Goal: Use online tool/utility: Utilize a website feature to perform a specific function

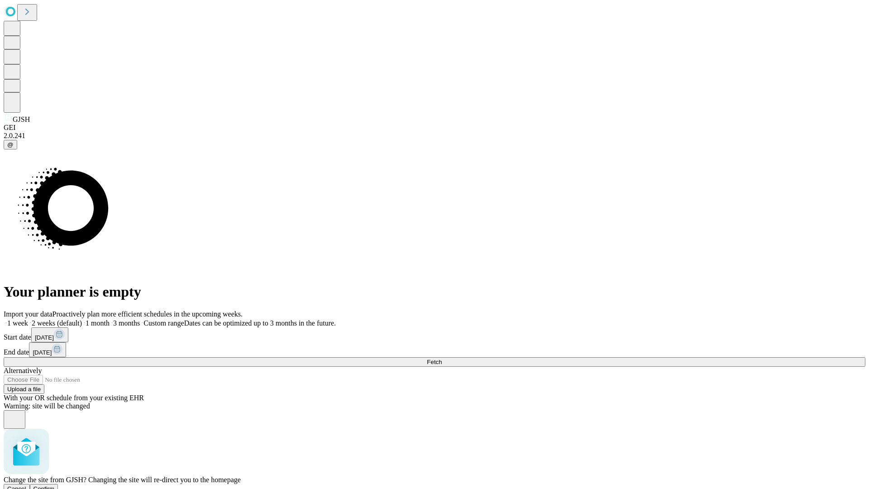
click at [55, 485] on span "Confirm" at bounding box center [43, 488] width 21 height 7
click at [82, 319] on label "2 weeks (default)" at bounding box center [55, 323] width 54 height 8
click at [442, 359] on span "Fetch" at bounding box center [434, 362] width 15 height 7
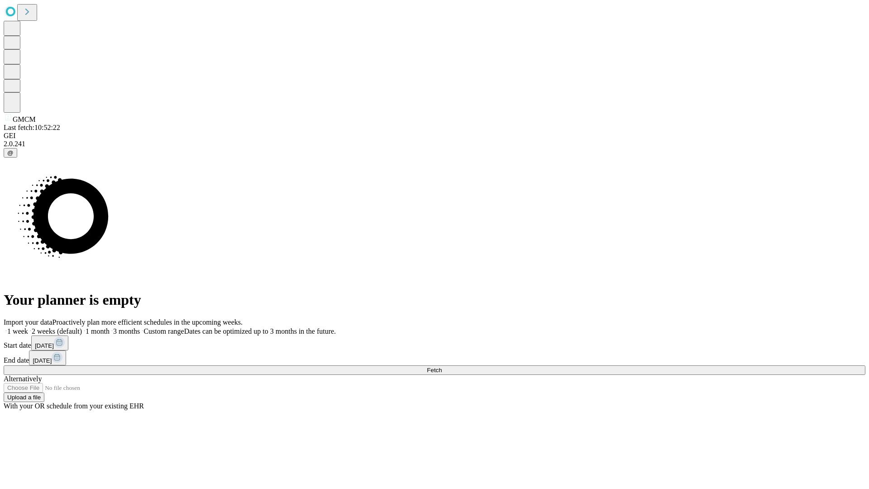
click at [82, 327] on label "2 weeks (default)" at bounding box center [55, 331] width 54 height 8
click at [442, 367] on span "Fetch" at bounding box center [434, 370] width 15 height 7
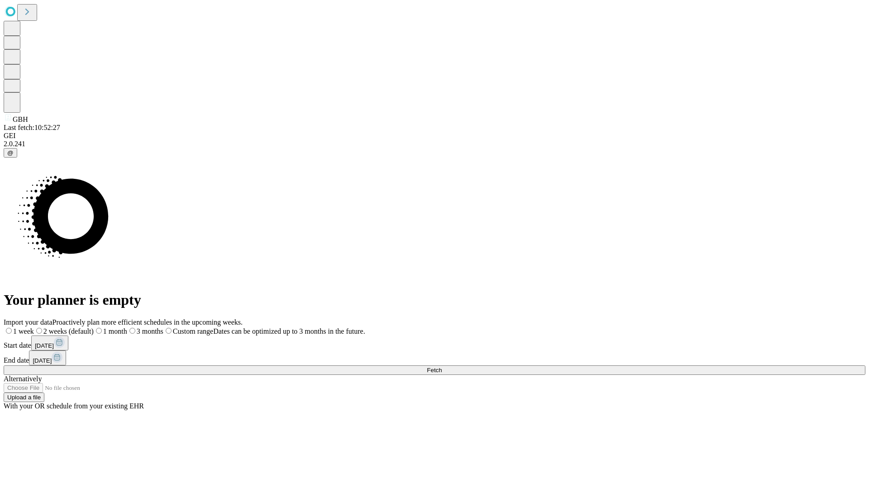
click at [94, 327] on label "2 weeks (default)" at bounding box center [64, 331] width 60 height 8
click at [442, 367] on span "Fetch" at bounding box center [434, 370] width 15 height 7
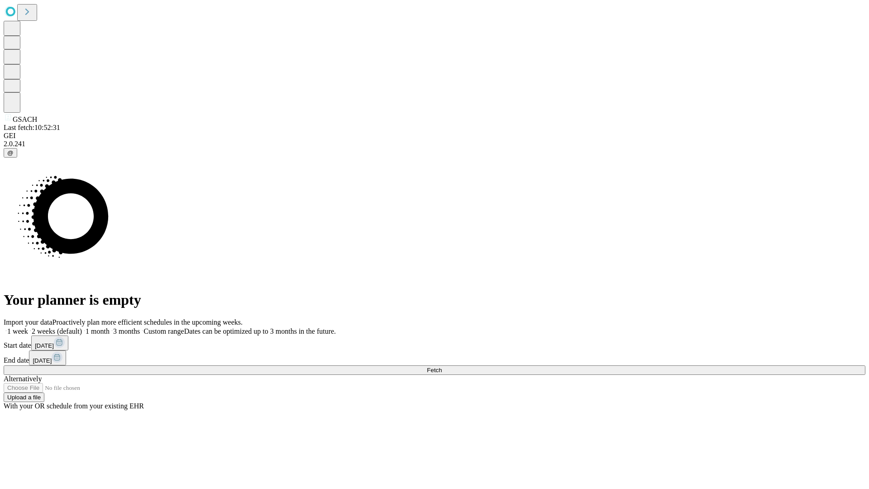
click at [442, 367] on span "Fetch" at bounding box center [434, 370] width 15 height 7
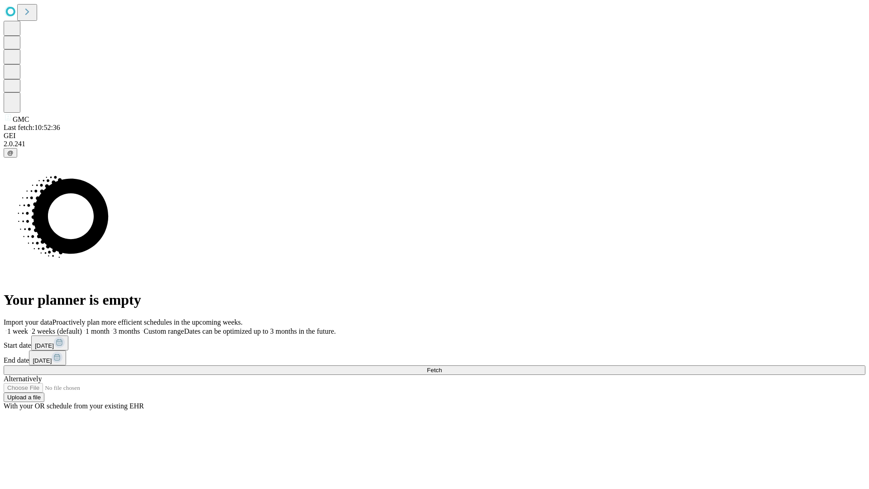
click at [82, 327] on label "2 weeks (default)" at bounding box center [55, 331] width 54 height 8
click at [442, 367] on span "Fetch" at bounding box center [434, 370] width 15 height 7
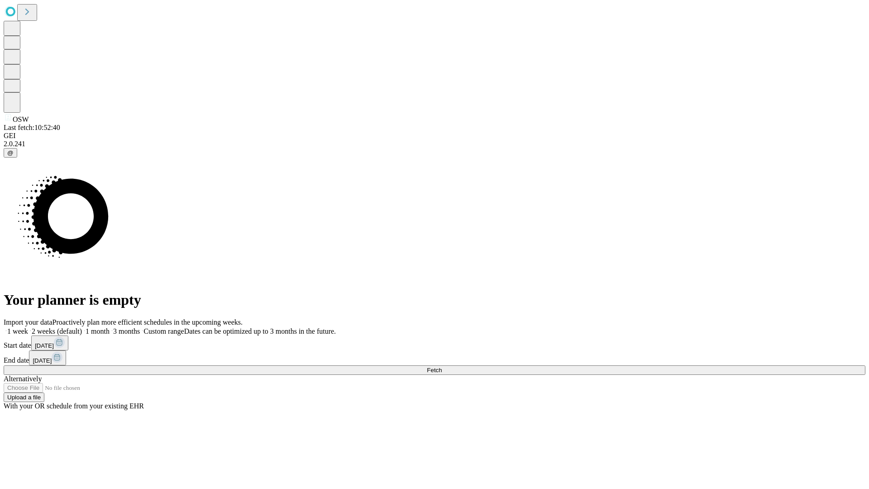
click at [82, 327] on label "2 weeks (default)" at bounding box center [55, 331] width 54 height 8
click at [442, 367] on span "Fetch" at bounding box center [434, 370] width 15 height 7
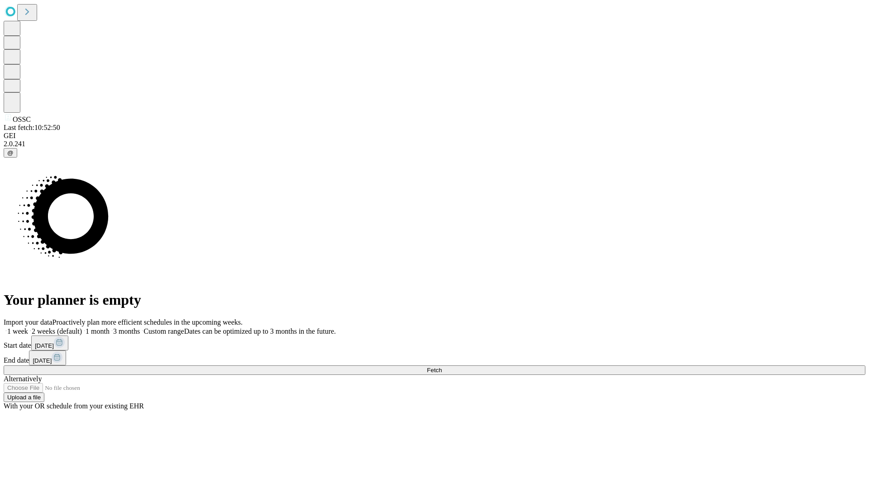
click at [82, 327] on label "2 weeks (default)" at bounding box center [55, 331] width 54 height 8
click at [442, 367] on span "Fetch" at bounding box center [434, 370] width 15 height 7
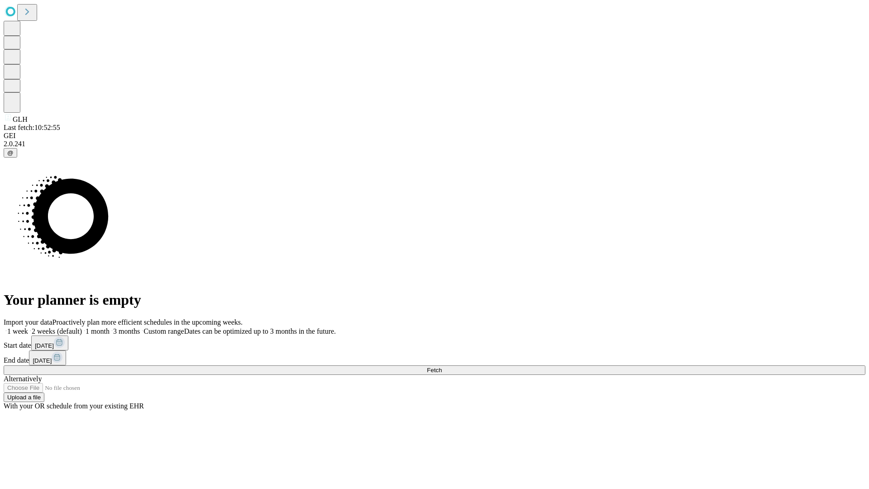
click at [82, 327] on label "2 weeks (default)" at bounding box center [55, 331] width 54 height 8
click at [442, 367] on span "Fetch" at bounding box center [434, 370] width 15 height 7
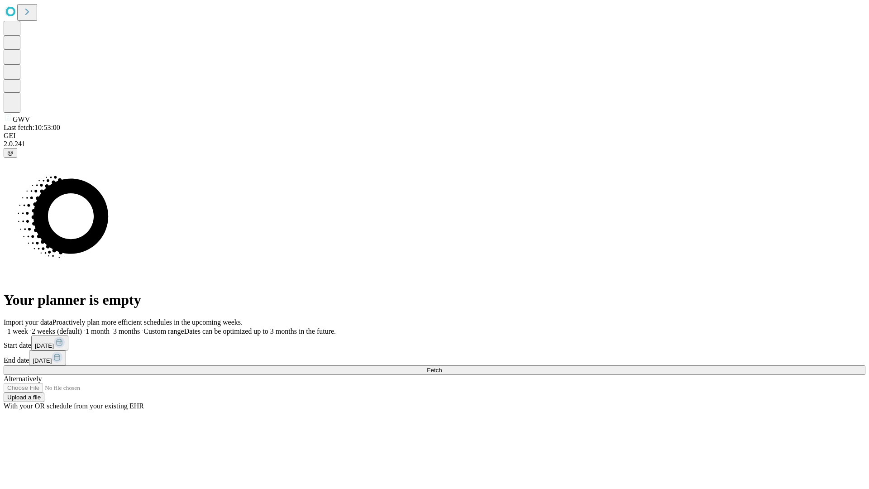
click at [82, 327] on label "2 weeks (default)" at bounding box center [55, 331] width 54 height 8
click at [442, 367] on span "Fetch" at bounding box center [434, 370] width 15 height 7
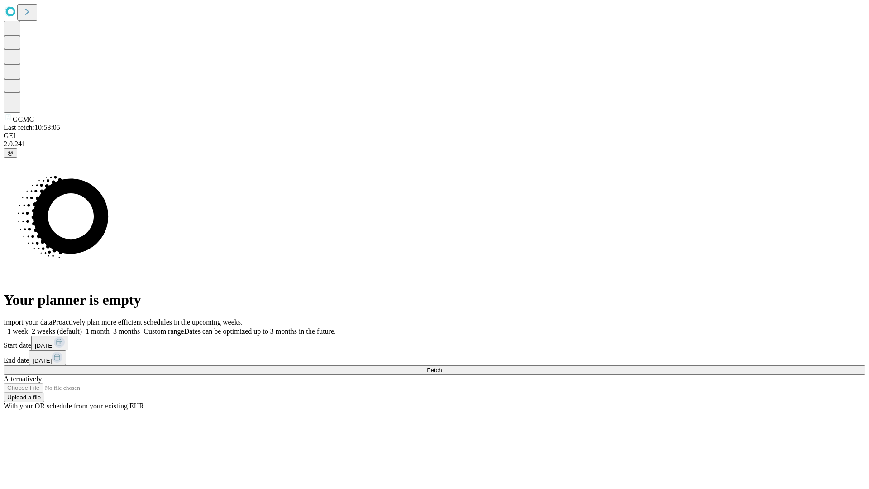
click at [82, 327] on label "2 weeks (default)" at bounding box center [55, 331] width 54 height 8
click at [442, 367] on span "Fetch" at bounding box center [434, 370] width 15 height 7
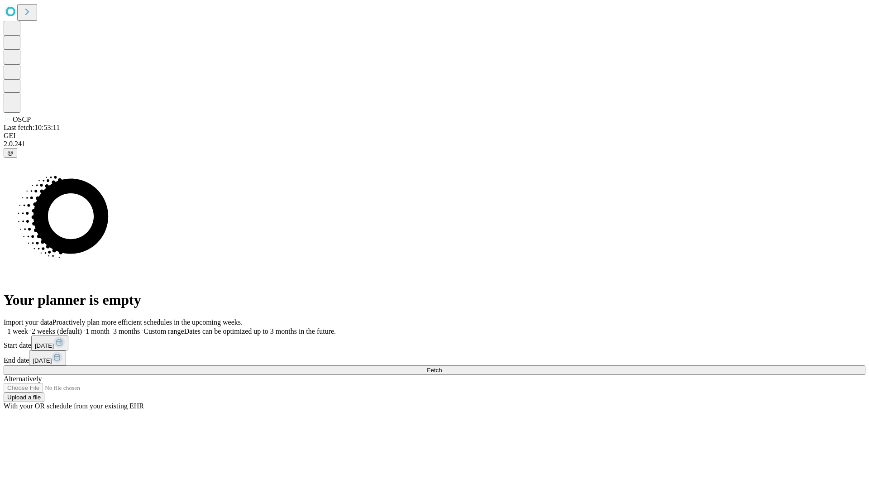
click at [82, 327] on label "2 weeks (default)" at bounding box center [55, 331] width 54 height 8
click at [442, 367] on span "Fetch" at bounding box center [434, 370] width 15 height 7
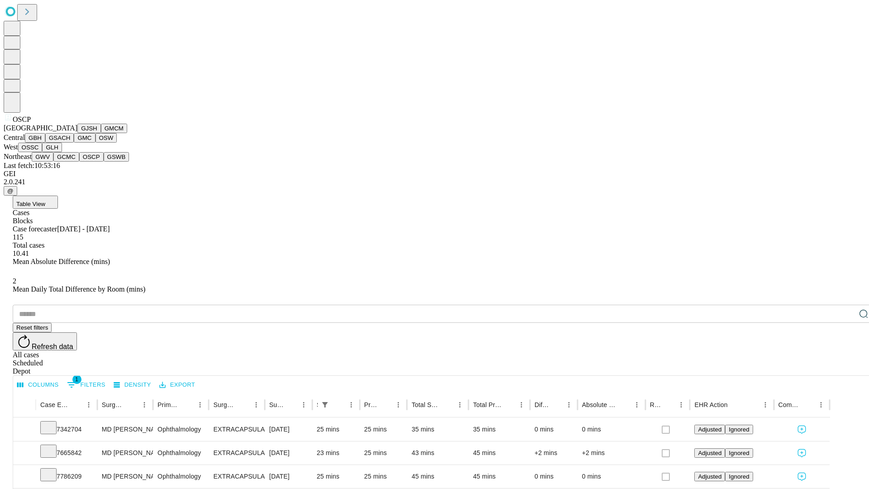
click at [104, 162] on button "GSWB" at bounding box center [117, 157] width 26 height 10
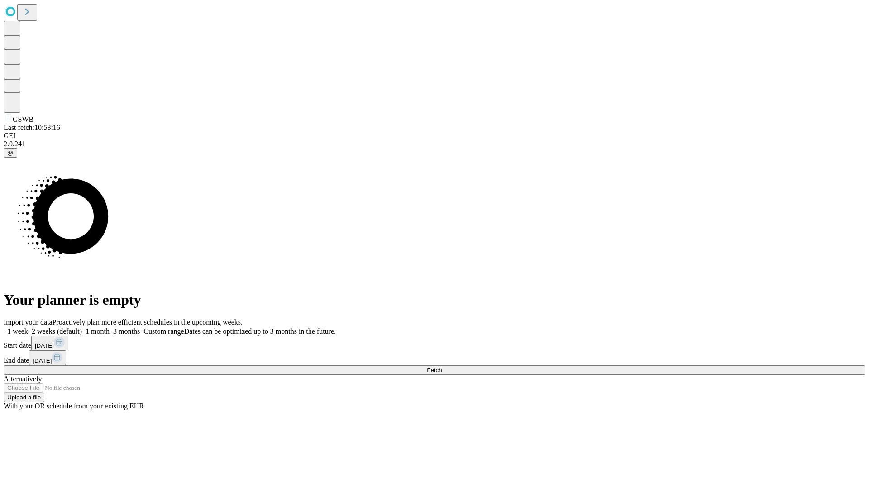
click at [82, 327] on label "2 weeks (default)" at bounding box center [55, 331] width 54 height 8
click at [442, 367] on span "Fetch" at bounding box center [434, 370] width 15 height 7
